Goal: Check status

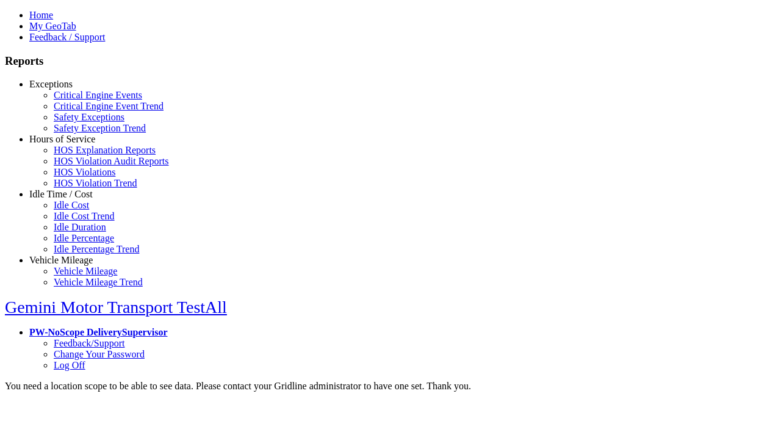
click at [70, 144] on link "Hours of Service" at bounding box center [62, 139] width 66 height 10
click at [79, 177] on link "HOS Violations" at bounding box center [85, 172] width 62 height 10
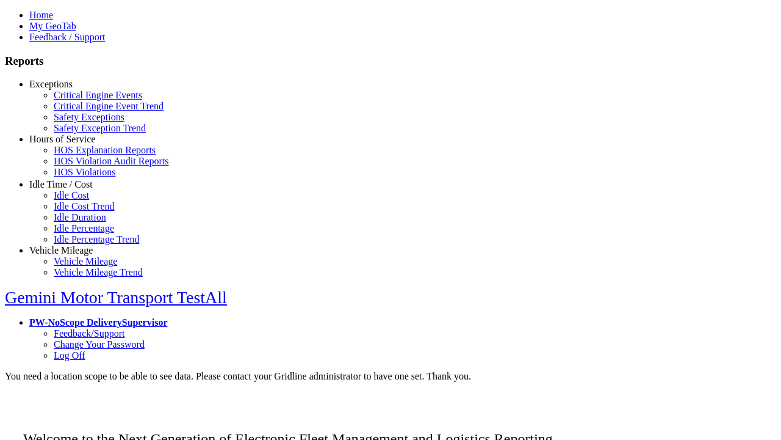
scroll to position [48, 0]
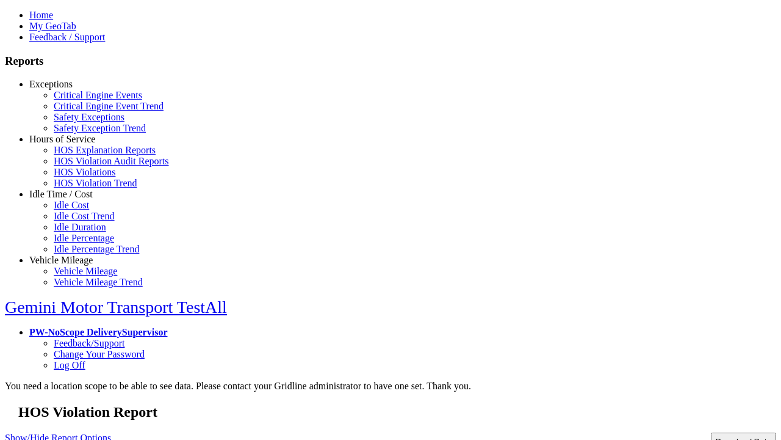
type input "**********"
